Goal: Task Accomplishment & Management: Complete application form

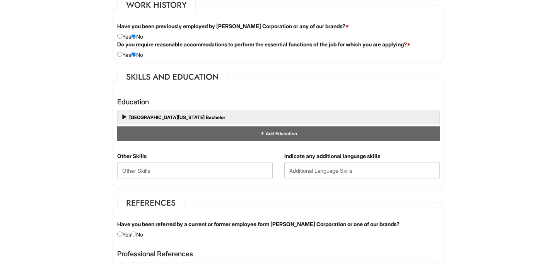
scroll to position [652, 0]
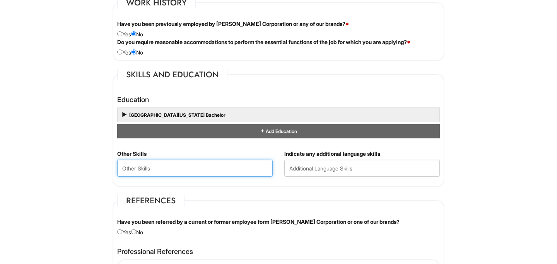
click at [123, 169] on Skills "text" at bounding box center [194, 168] width 155 height 17
click at [219, 168] on Skills "Graduate work - Concordia University Montreal, PQ" at bounding box center [194, 168] width 155 height 17
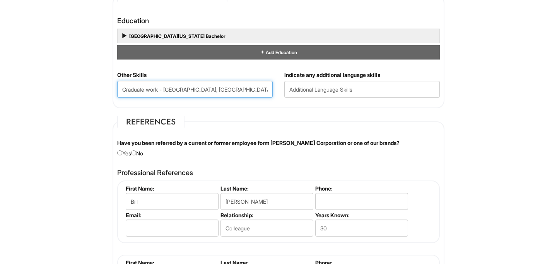
scroll to position [732, 0]
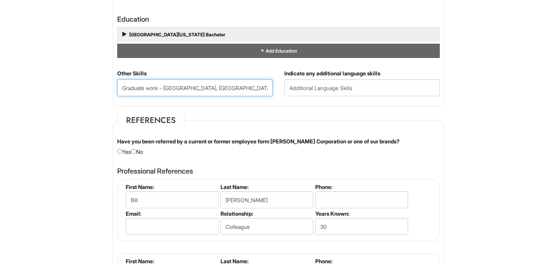
type Skills "Graduate work - Concordia University, Montreal, PQ"
click at [136, 151] on input "radio" at bounding box center [133, 151] width 5 height 5
radio input "true"
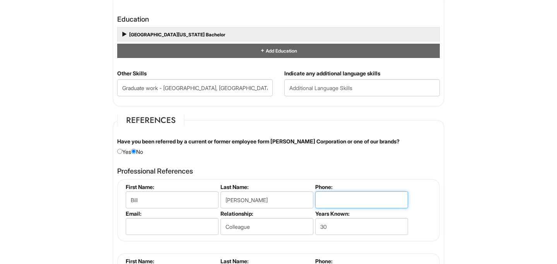
click at [324, 202] on input "tel" at bounding box center [361, 199] width 93 height 17
type input "3107212455"
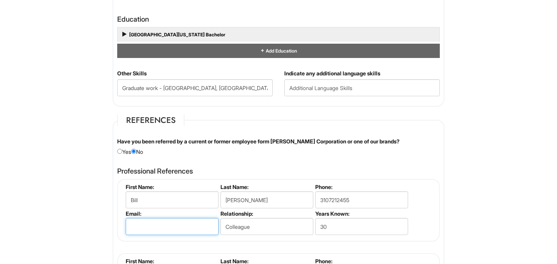
click at [130, 228] on input "email" at bounding box center [172, 226] width 93 height 17
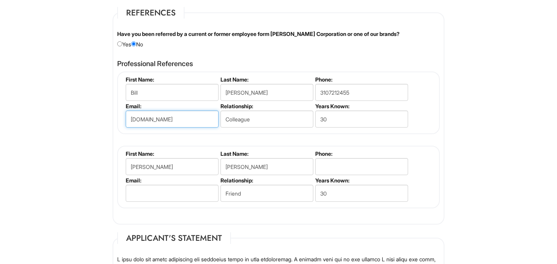
scroll to position [843, 0]
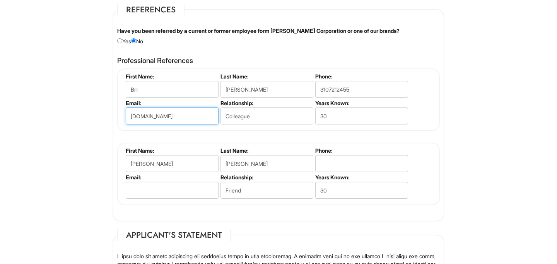
type input "larealestateexpert.com"
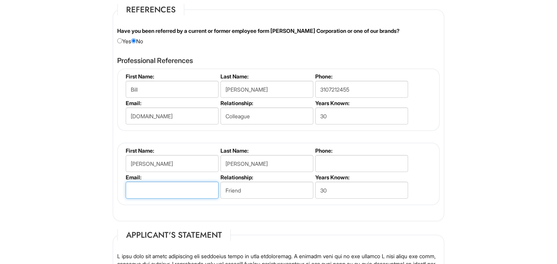
click at [131, 189] on input "email" at bounding box center [172, 190] width 93 height 17
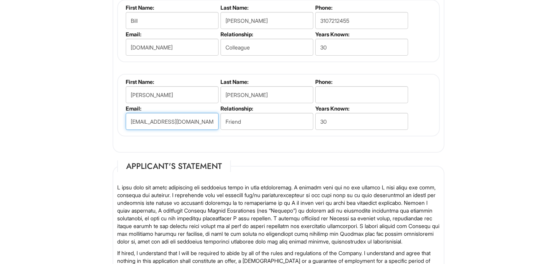
scroll to position [913, 0]
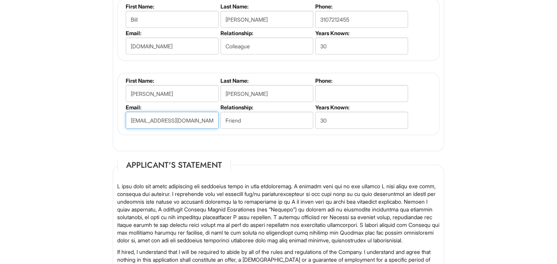
type input "tkwalker@gmail.com"
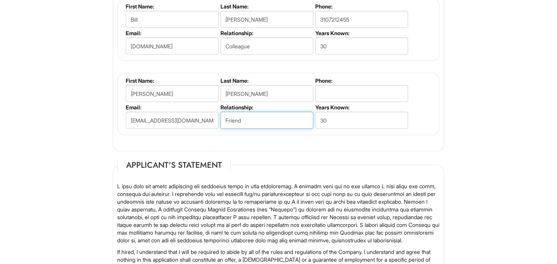
click at [242, 121] on input "Friend" at bounding box center [266, 120] width 93 height 17
type input "F"
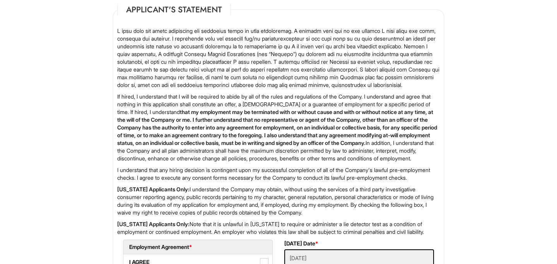
scroll to position [1202, 0]
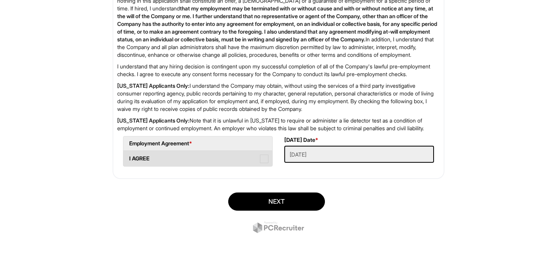
type input "Colleague"
click at [263, 160] on span at bounding box center [264, 159] width 9 height 9
click at [128, 157] on AGREE "I AGREE" at bounding box center [125, 154] width 5 height 5
checkbox AGREE "true"
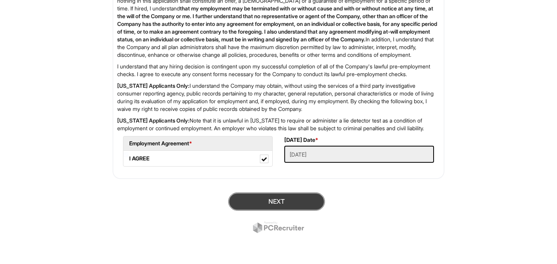
click at [285, 199] on button "Next" at bounding box center [276, 201] width 97 height 18
type input "larealestateexpert@gmail.com"
click at [270, 203] on button "Next" at bounding box center [276, 201] width 97 height 18
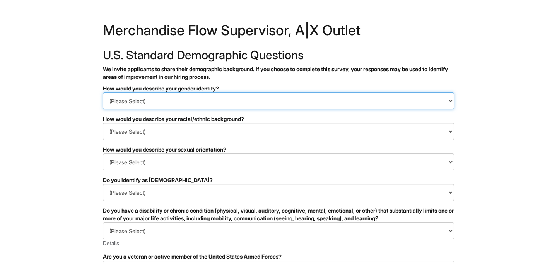
click at [136, 100] on select "(Please Select) Man Woman Non-binary I prefer to self-describe I don't wish to …" at bounding box center [278, 100] width 351 height 17
select select "Man"
click at [103, 92] on select "(Please Select) Man Woman Non-binary I prefer to self-describe I don't wish to …" at bounding box center [278, 100] width 351 height 17
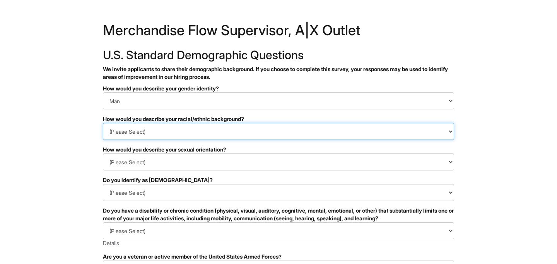
click at [132, 134] on select "(Please Select) Black or of African descent East Asian Hispanic, Latinx or of S…" at bounding box center [278, 131] width 351 height 17
select select "White or European"
click at [103, 123] on select "(Please Select) Black or of African descent East Asian Hispanic, Latinx or of S…" at bounding box center [278, 131] width 351 height 17
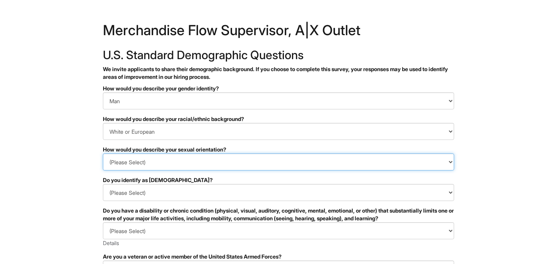
click at [139, 163] on select "(Please Select) Asexual Bisexual and/or pansexual Gay Heterosexual Lesbian Quee…" at bounding box center [278, 161] width 351 height 17
select select "Heterosexual"
click at [103, 153] on select "(Please Select) Asexual Bisexual and/or pansexual Gay Heterosexual Lesbian Quee…" at bounding box center [278, 161] width 351 height 17
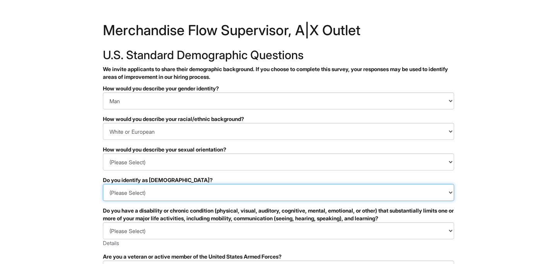
click at [161, 192] on select "(Please Select) Yes No I prefer to self-describe I don't wish to answer" at bounding box center [278, 192] width 351 height 17
select select "No"
click at [103, 184] on select "(Please Select) Yes No I prefer to self-describe I don't wish to answer" at bounding box center [278, 192] width 351 height 17
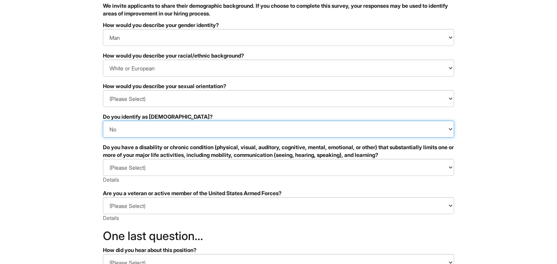
scroll to position [65, 0]
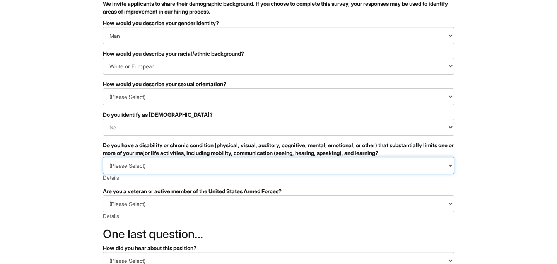
click at [142, 168] on select "(Please Select) YES, I HAVE A DISABILITY (or previously had a disability) NO, I…" at bounding box center [278, 165] width 351 height 17
select select "NO, I DON'T HAVE A DISABILITY"
click at [103, 157] on select "(Please Select) YES, I HAVE A DISABILITY (or previously had a disability) NO, I…" at bounding box center [278, 165] width 351 height 17
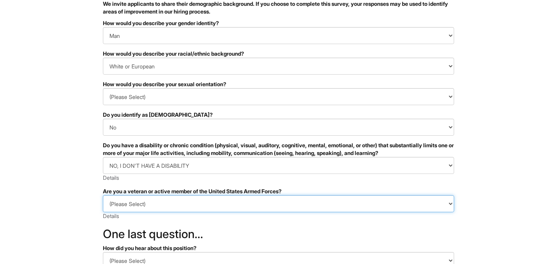
click at [140, 204] on select "(Please Select) I IDENTIFY AS ONE OR MORE OF THE CLASSIFICATIONS OF PROTECTED V…" at bounding box center [278, 203] width 351 height 17
select select "I AM NOT A PROTECTED VETERAN"
click at [103, 195] on select "(Please Select) I IDENTIFY AS ONE OR MORE OF THE CLASSIFICATIONS OF PROTECTED V…" at bounding box center [278, 203] width 351 height 17
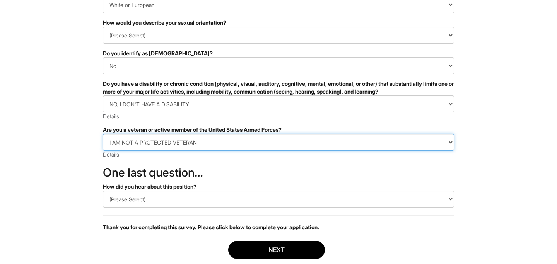
scroll to position [132, 0]
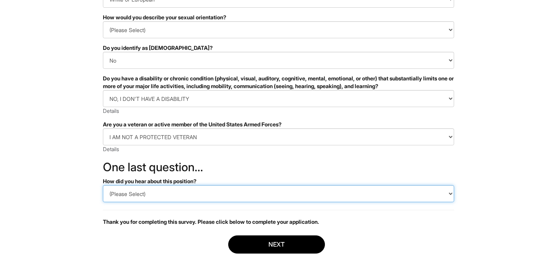
click at [141, 194] on select "(Please Select) CareerBuilder Indeed LinkedIn Monster Referral Other" at bounding box center [278, 193] width 351 height 17
select select "Indeed"
click at [103, 185] on select "(Please Select) CareerBuilder Indeed LinkedIn Monster Referral Other" at bounding box center [278, 193] width 351 height 17
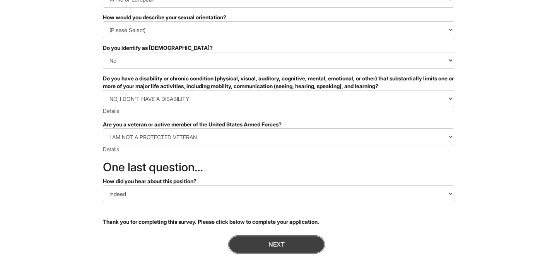
click at [272, 250] on button "Next" at bounding box center [276, 244] width 97 height 18
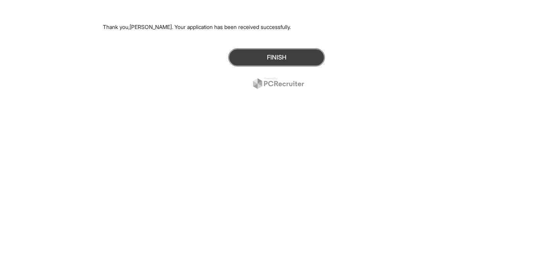
click at [269, 56] on button "Finish" at bounding box center [276, 57] width 97 height 18
